Goal: Task Accomplishment & Management: Manage account settings

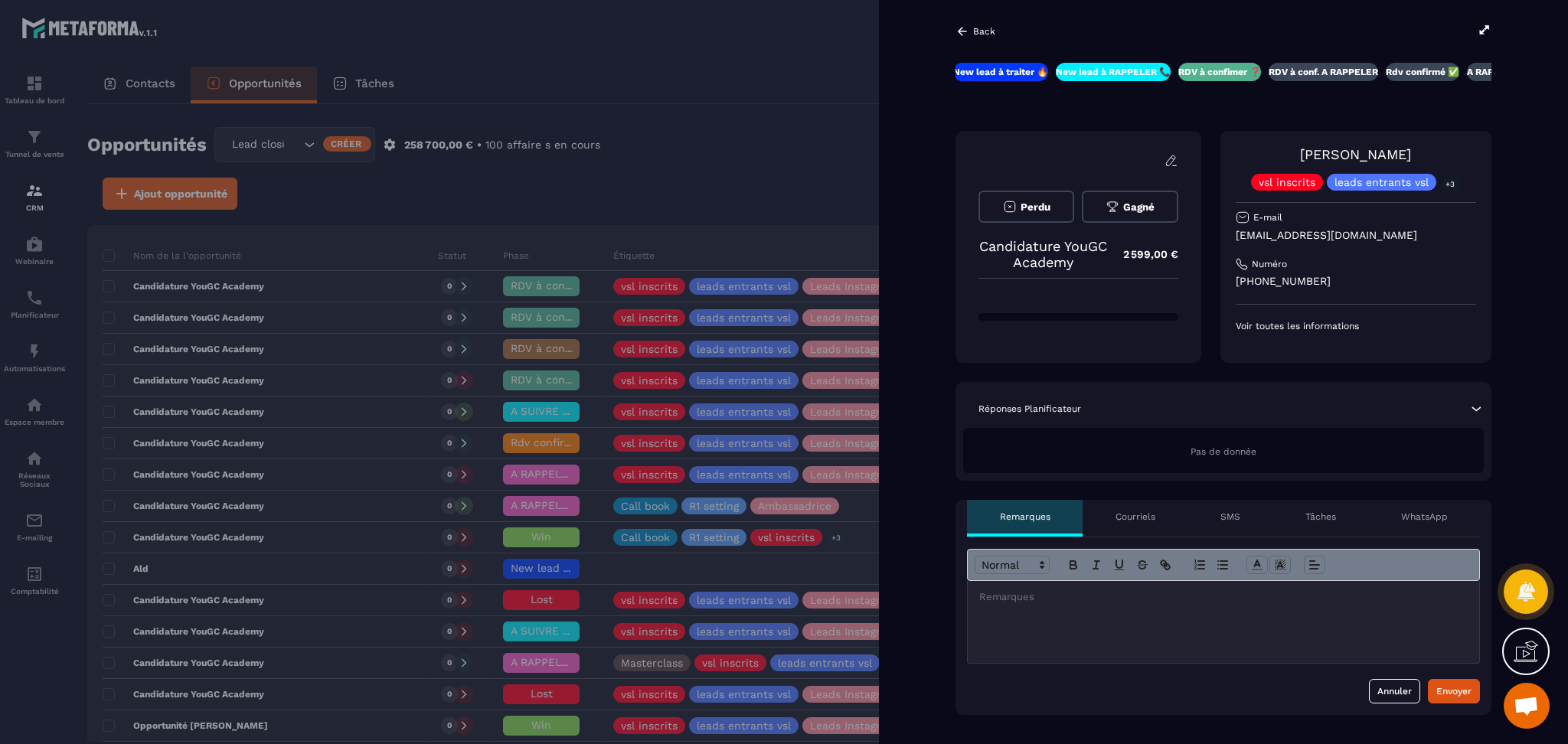
scroll to position [306, 0]
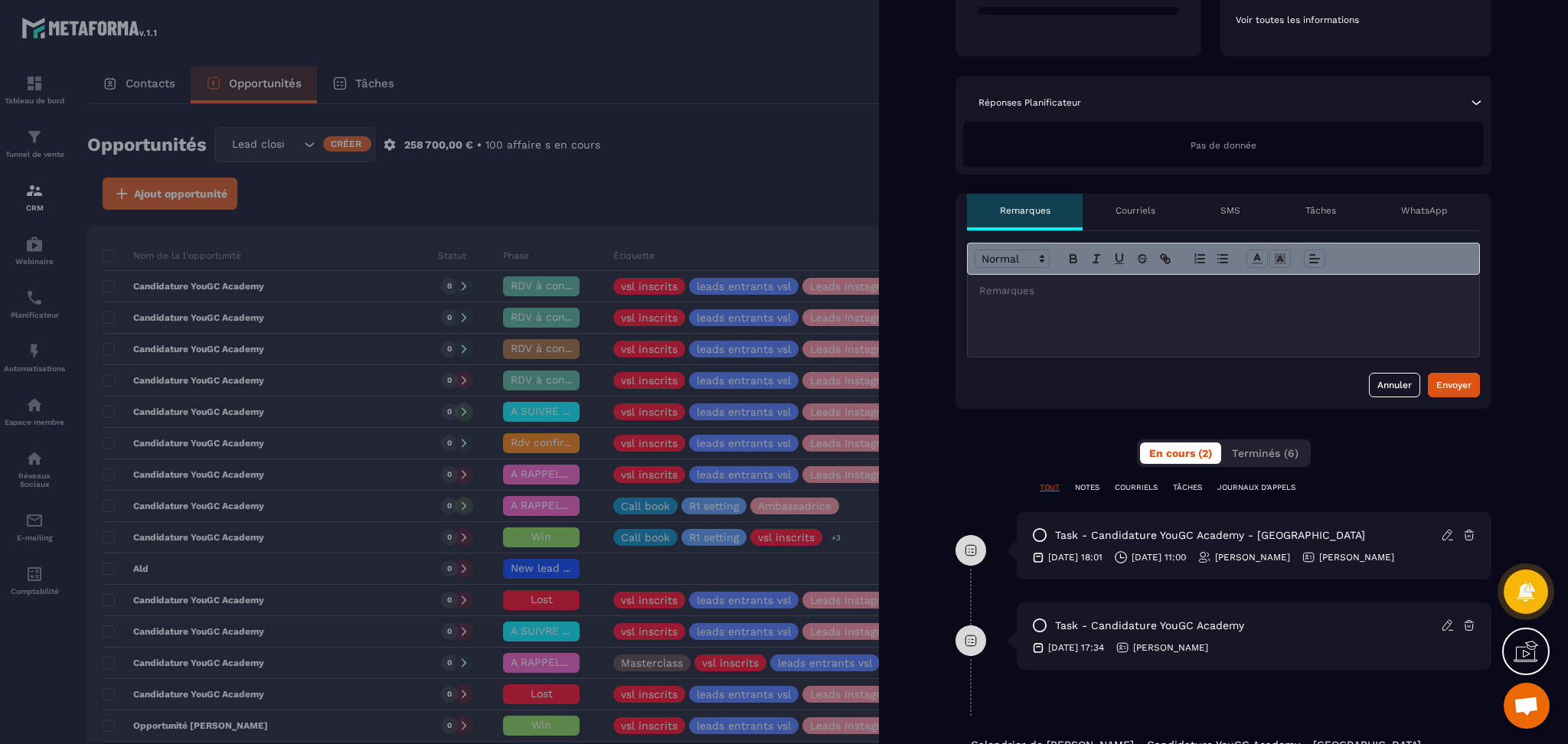
click at [822, 195] on div at bounding box center [784, 372] width 1568 height 744
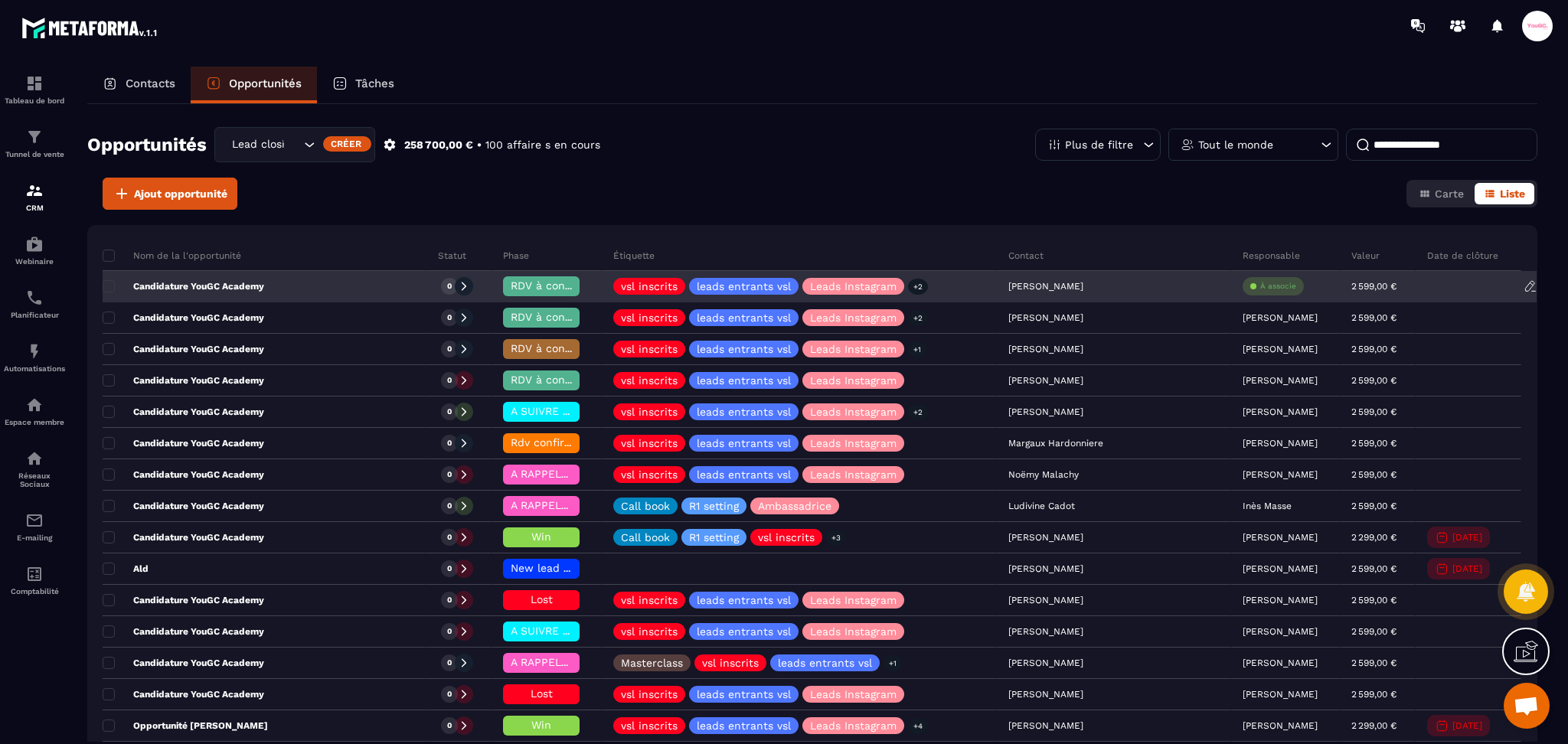
click at [1260, 281] on p "À associe" at bounding box center [1278, 286] width 36 height 11
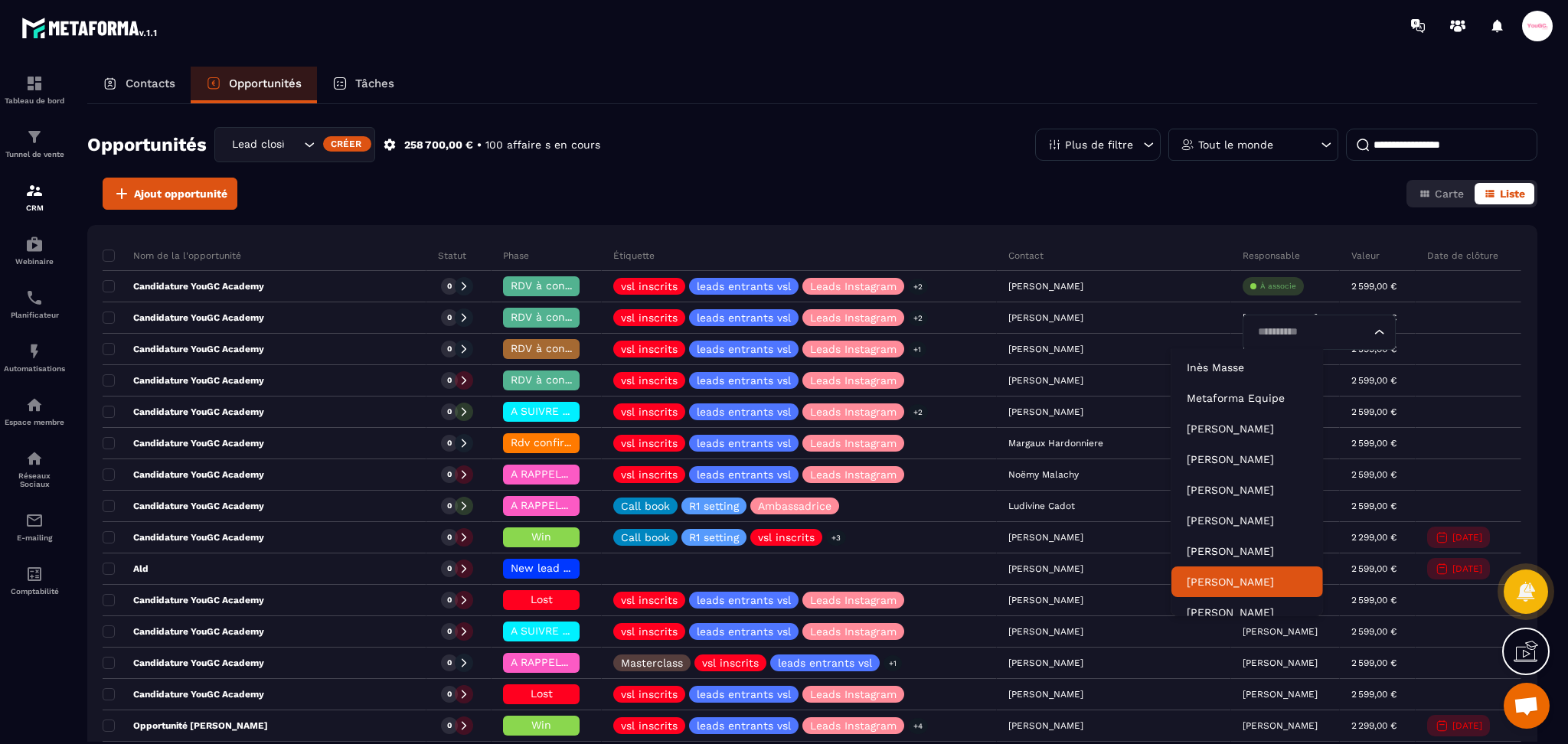
scroll to position [11, 0]
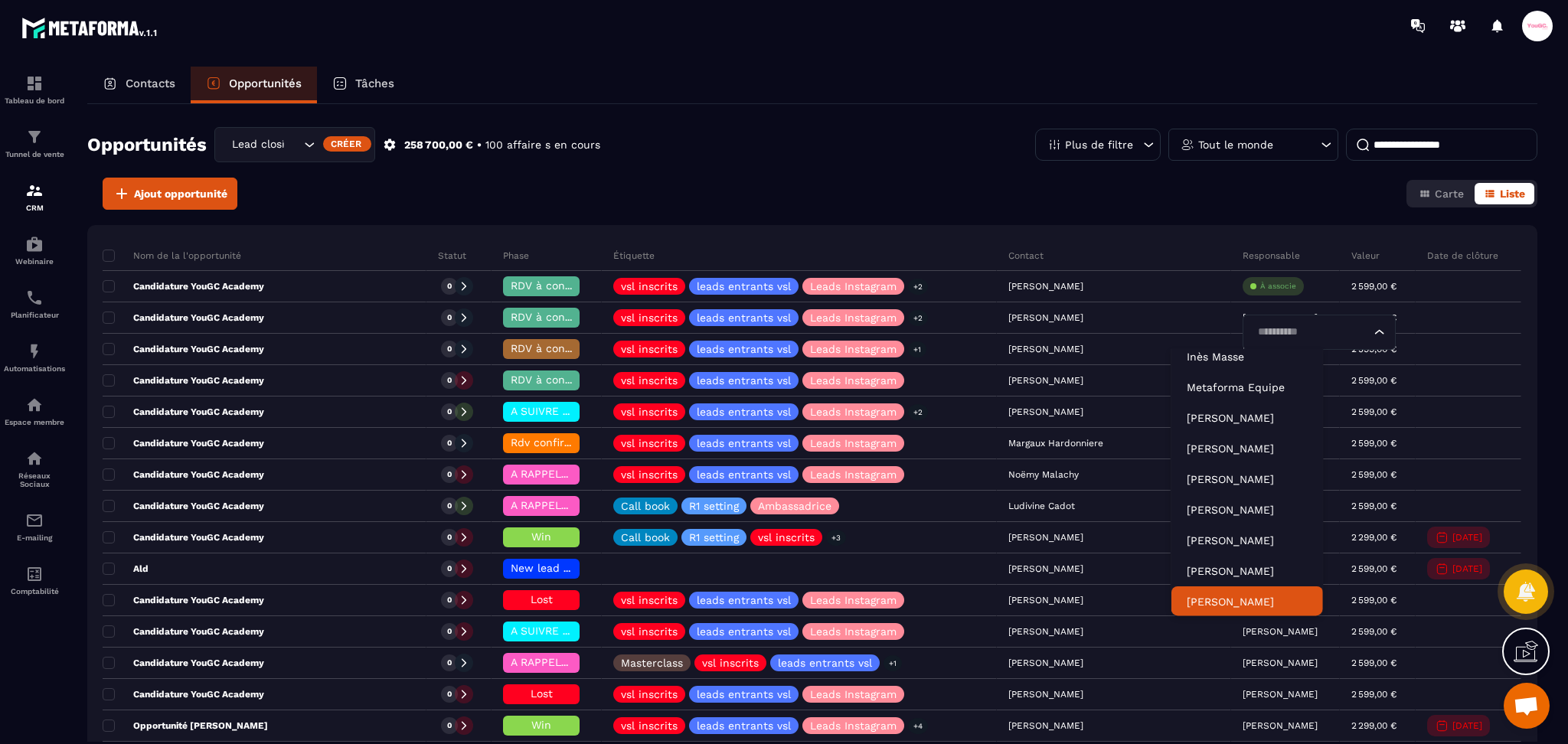
click at [1228, 602] on p "[PERSON_NAME]" at bounding box center [1247, 602] width 121 height 15
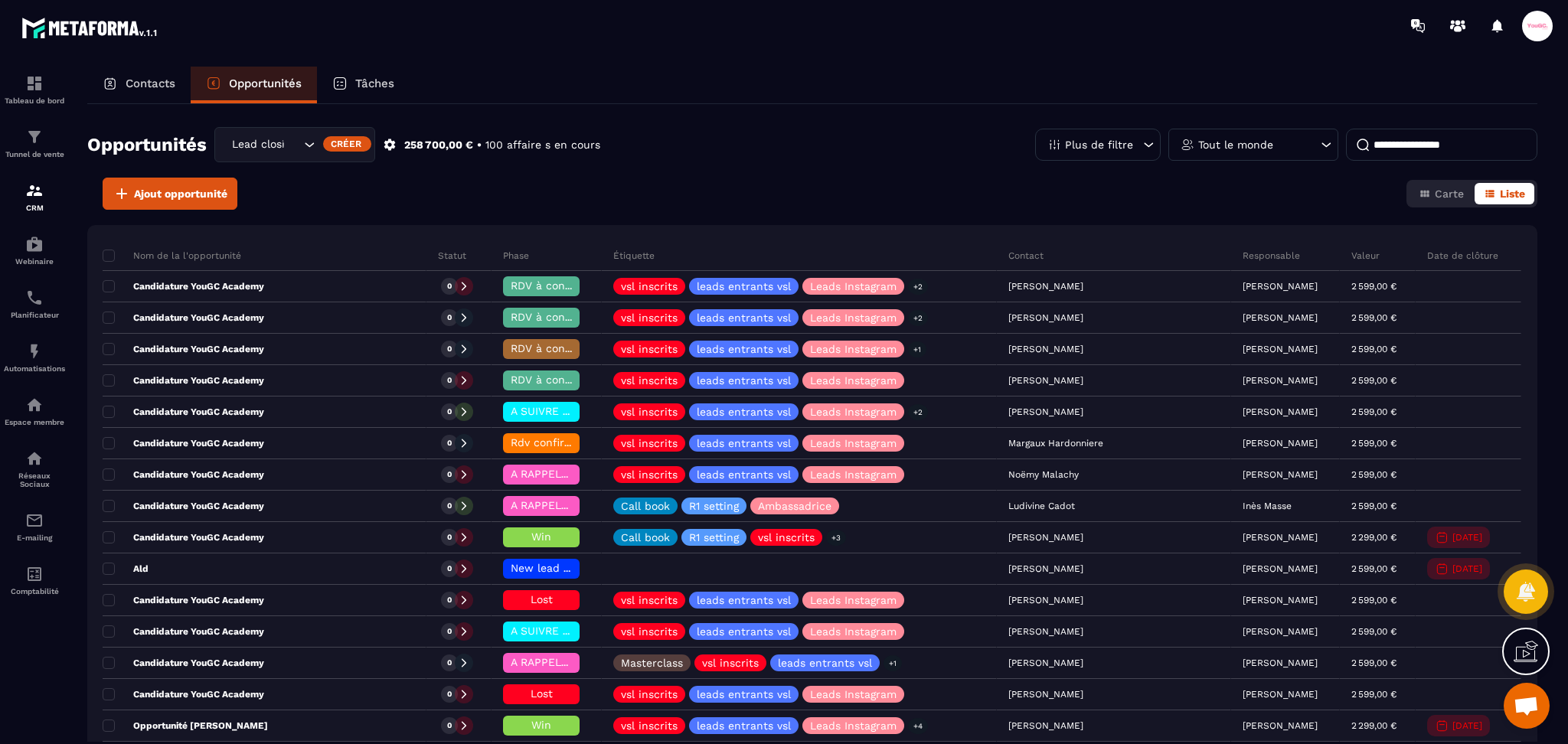
click at [156, 90] on div "Contacts" at bounding box center [138, 84] width 103 height 37
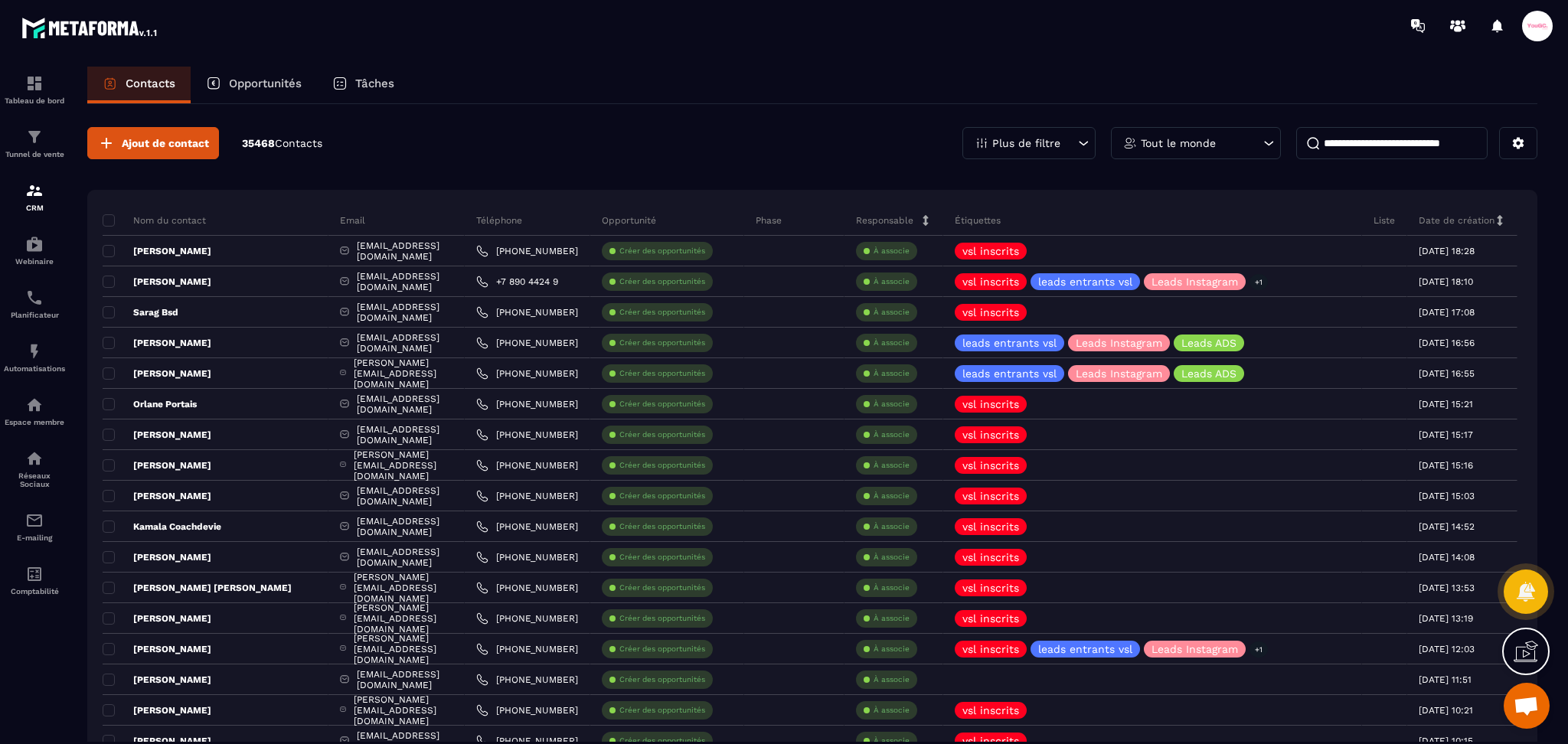
click at [282, 79] on p "Opportunités" at bounding box center [264, 84] width 73 height 14
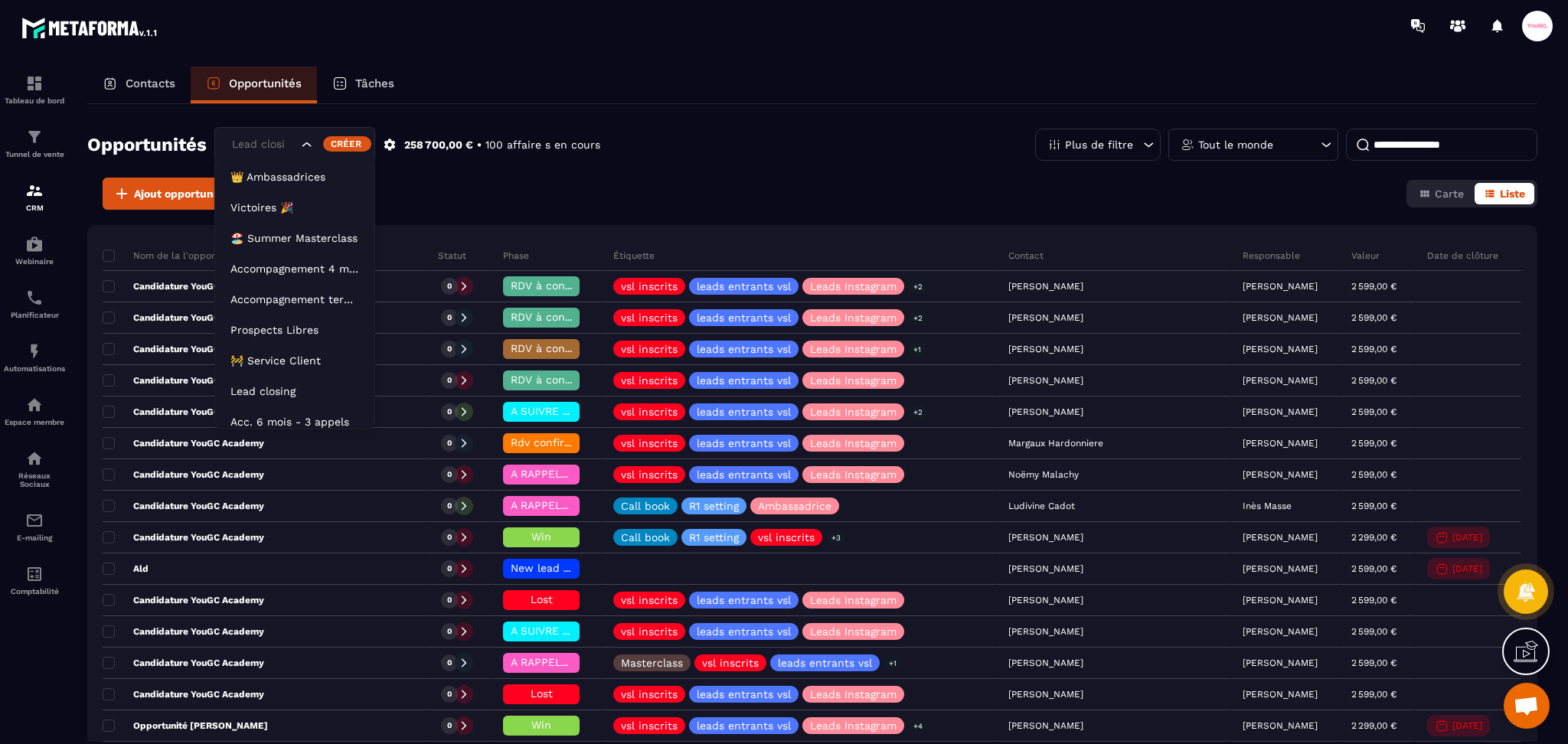
click at [314, 152] on div "Lead closing" at bounding box center [294, 144] width 160 height 35
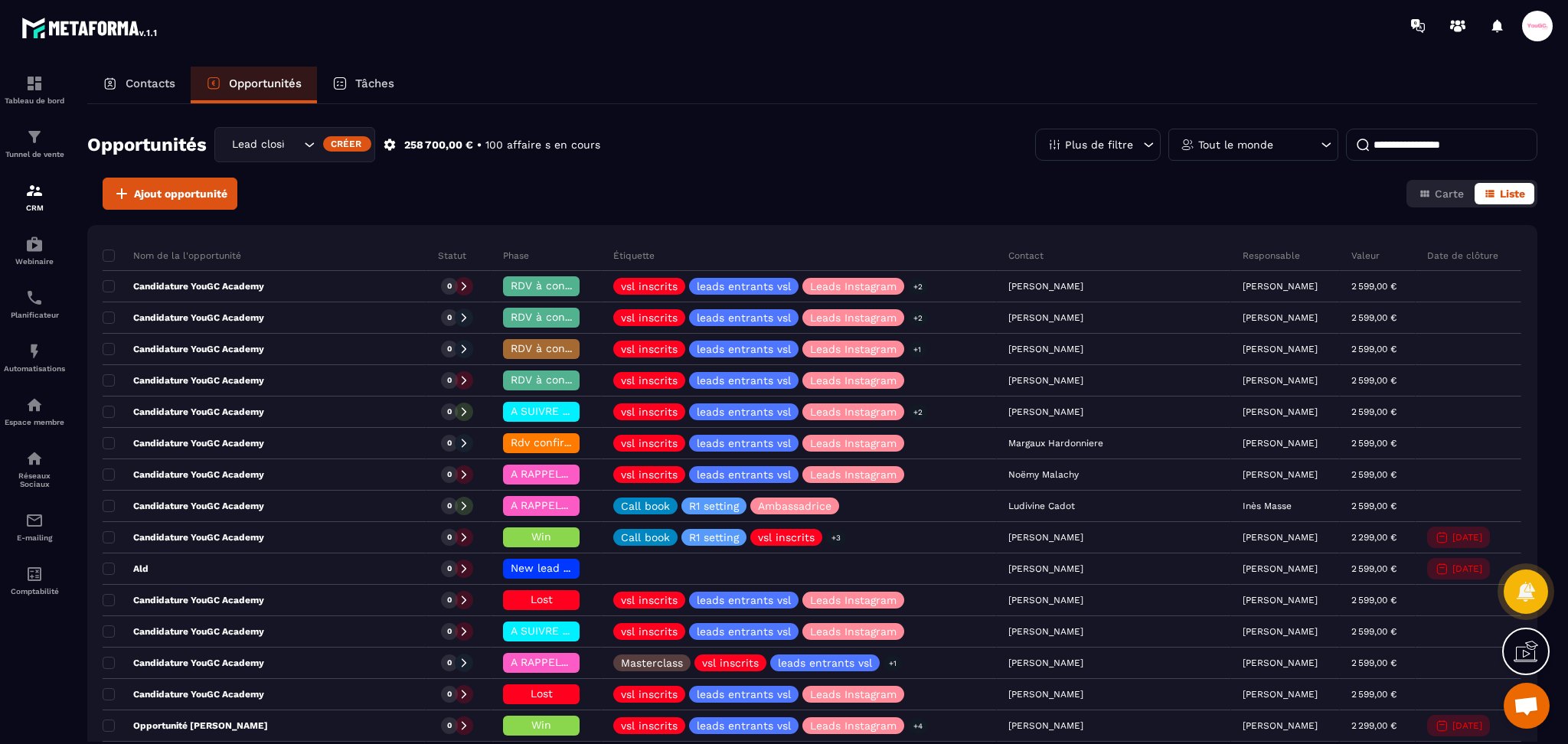
click at [314, 152] on div "Lead closing" at bounding box center [294, 144] width 160 height 35
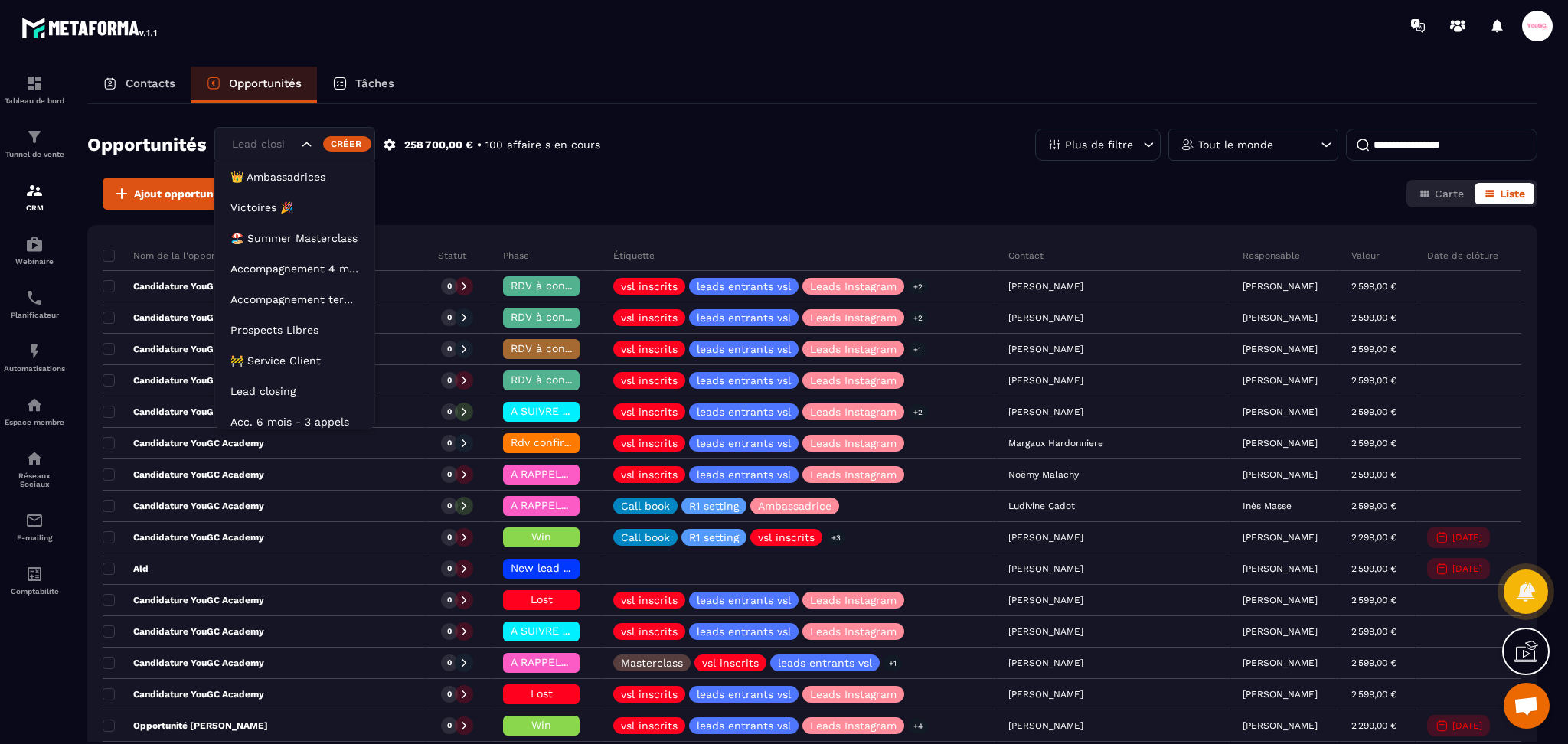
click at [251, 139] on div "Lead closing" at bounding box center [263, 145] width 73 height 17
click at [297, 317] on li "Prospects Libres" at bounding box center [294, 330] width 160 height 31
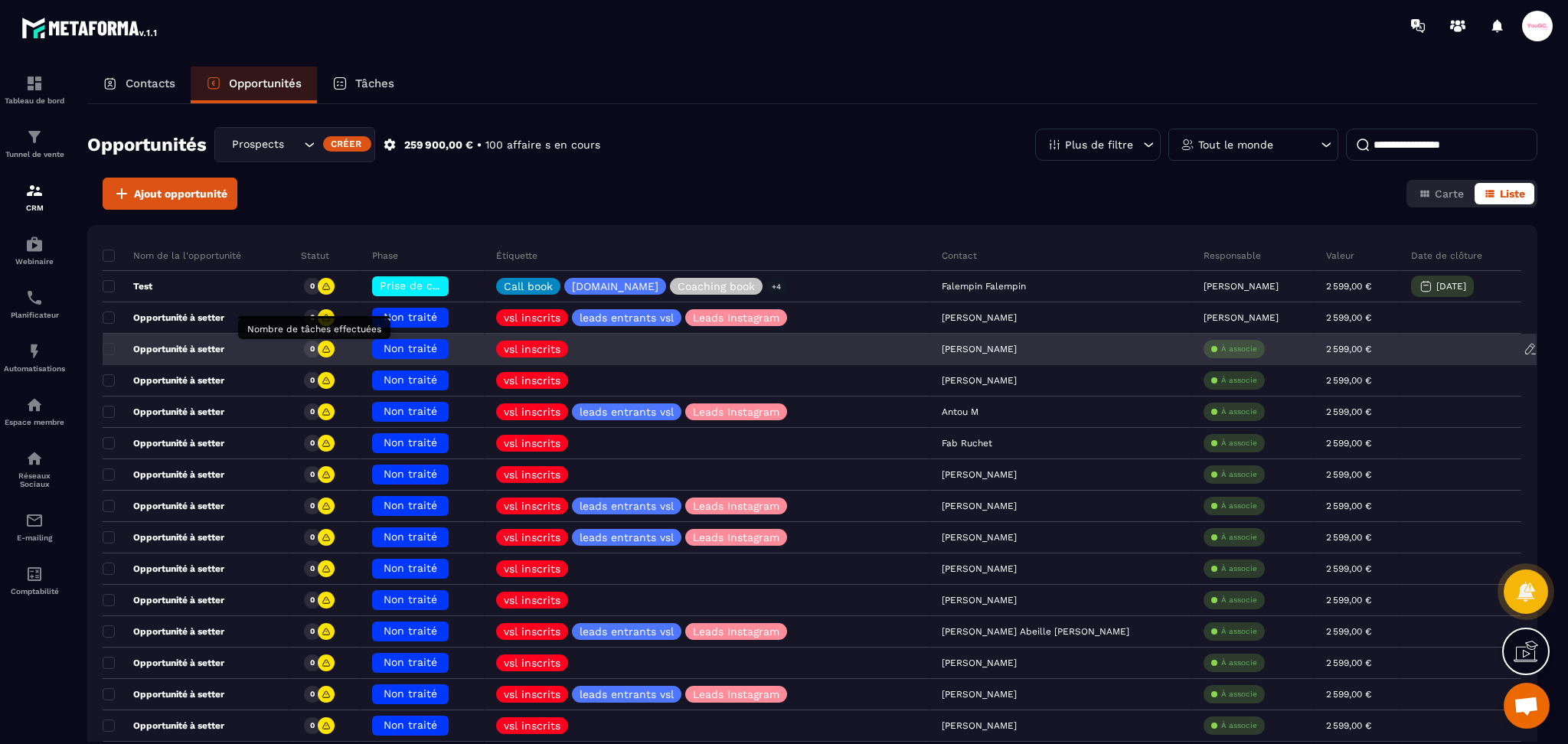
click at [321, 349] on div "0" at bounding box center [312, 349] width 17 height 17
